Goal: Transaction & Acquisition: Book appointment/travel/reservation

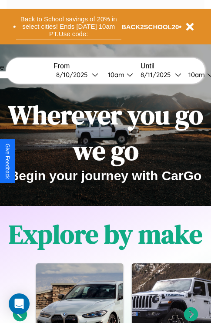
click at [68, 27] on button "Back to School savings of 20% in select cities! Ends [DATE] 10am PT. Use code:" at bounding box center [68, 26] width 105 height 27
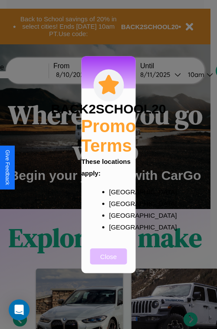
click at [109, 262] on button "Close" at bounding box center [108, 256] width 37 height 16
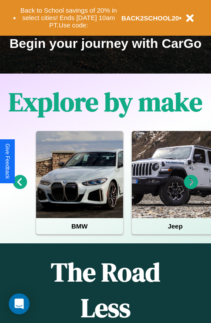
scroll to position [134, 0]
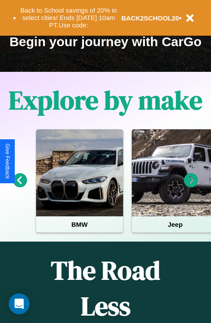
click at [191, 186] on icon at bounding box center [191, 180] width 14 height 14
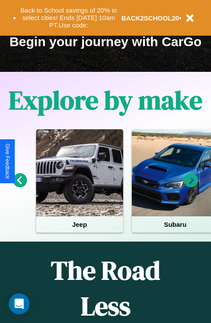
click at [191, 186] on icon at bounding box center [191, 180] width 14 height 14
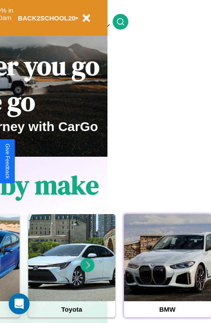
click at [167, 271] on div at bounding box center [167, 257] width 87 height 87
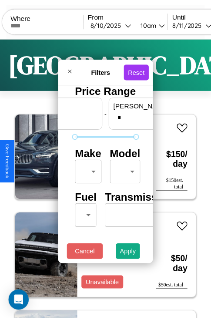
scroll to position [0, 54]
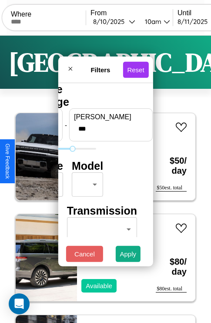
type input "***"
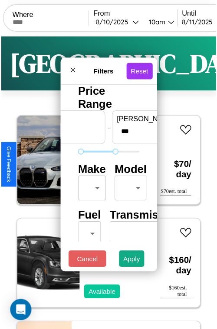
scroll to position [26, 0]
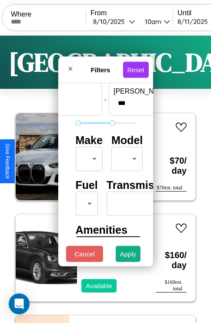
type input "**"
click at [87, 156] on body "CarGo Where From [DATE] 10am Until [DATE] 10am Become a Host Login Sign Up Toky…" at bounding box center [105, 179] width 211 height 359
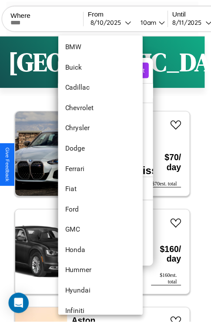
scroll to position [142, 0]
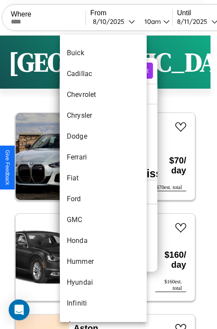
click at [87, 178] on li "Fiat" at bounding box center [103, 178] width 87 height 21
type input "****"
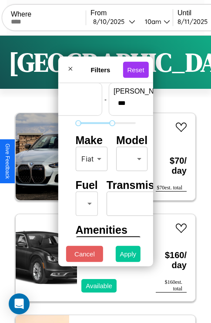
click at [128, 256] on button "Apply" at bounding box center [128, 254] width 25 height 16
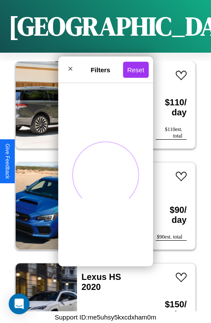
scroll to position [940, 0]
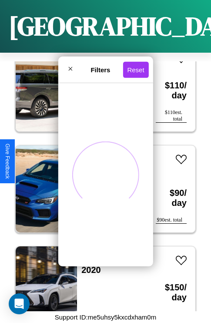
click at [93, 153] on span at bounding box center [105, 174] width 81 height 81
